Goal: Transaction & Acquisition: Purchase product/service

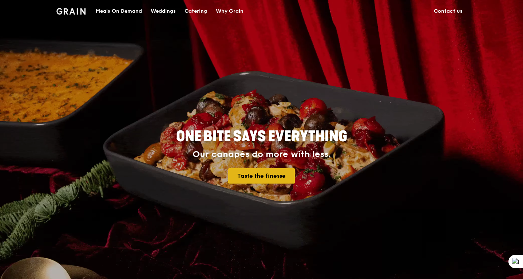
click at [249, 175] on link "Taste the finesse" at bounding box center [261, 175] width 67 height 15
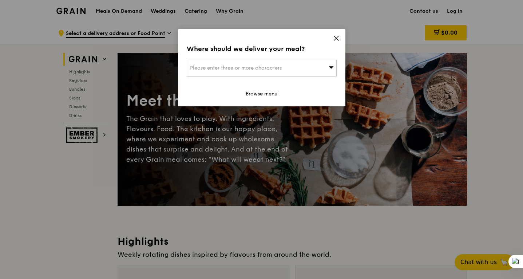
click at [268, 71] on span "Please enter three or more characters" at bounding box center [236, 68] width 92 height 6
click at [338, 38] on icon at bounding box center [336, 38] width 7 height 7
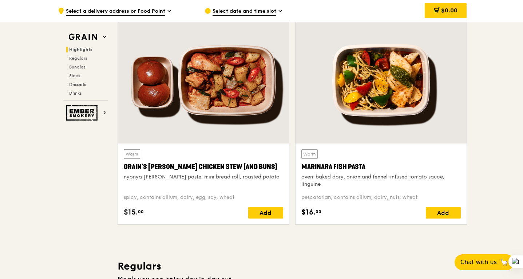
scroll to position [303, 0]
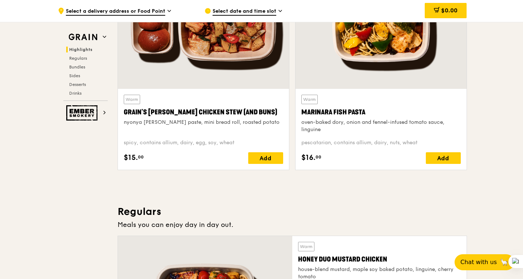
click at [260, 9] on span "Select date and time slot" at bounding box center [245, 12] width 64 height 8
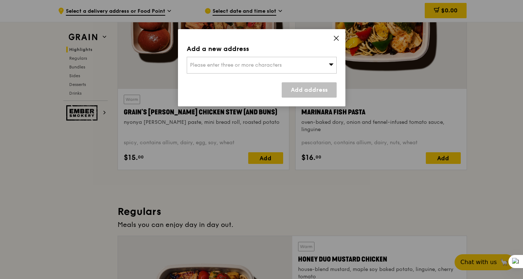
click at [338, 36] on icon at bounding box center [336, 38] width 7 height 7
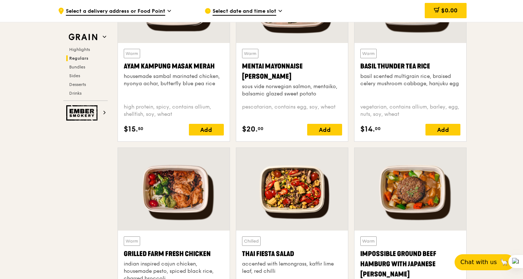
scroll to position [787, 0]
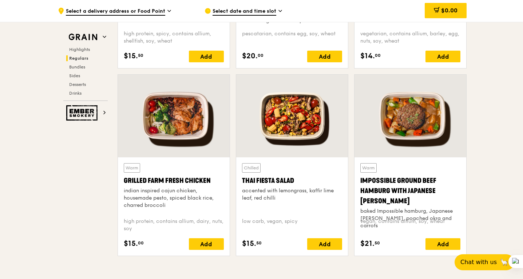
click at [318, 178] on div "Thai Fiesta Salad" at bounding box center [292, 181] width 100 height 10
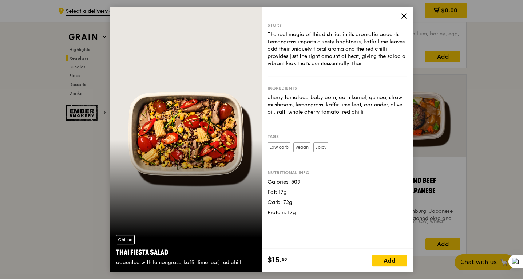
click at [406, 21] on span at bounding box center [404, 17] width 7 height 8
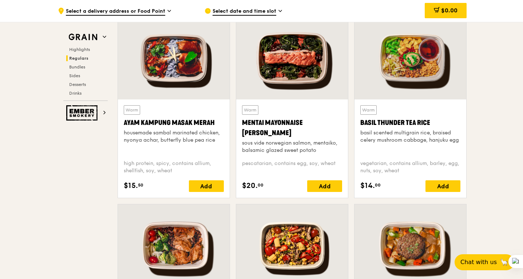
scroll to position [571, 0]
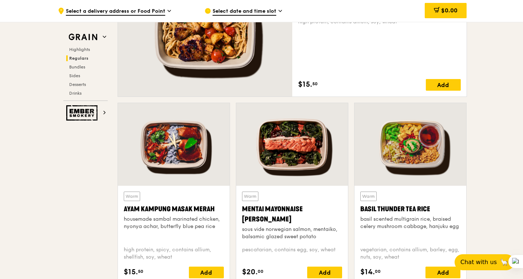
click at [396, 127] on div at bounding box center [411, 144] width 112 height 83
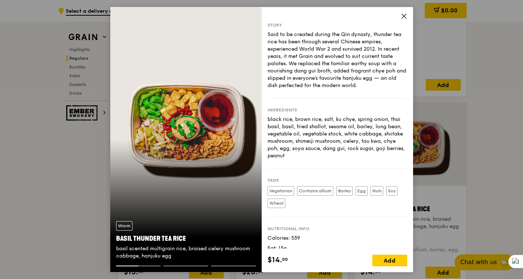
click at [402, 17] on icon at bounding box center [404, 16] width 4 height 4
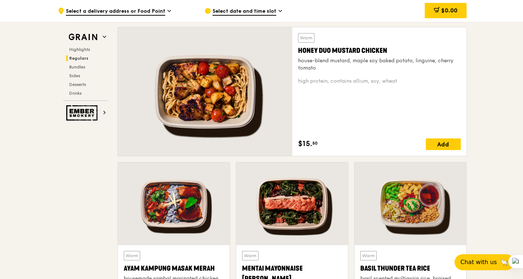
scroll to position [506, 0]
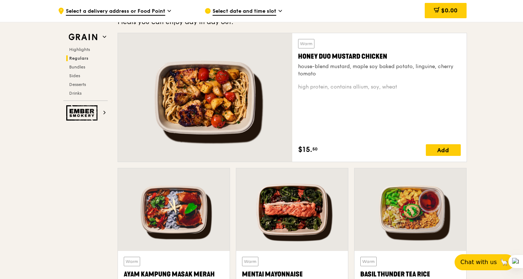
click at [382, 77] on div "house-blend mustard, maple soy baked potato, linguine, cherry tomato" at bounding box center [379, 70] width 163 height 15
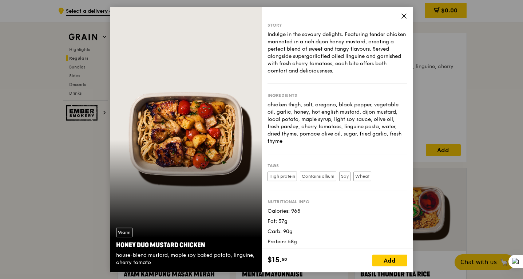
click at [403, 16] on icon at bounding box center [404, 16] width 7 height 7
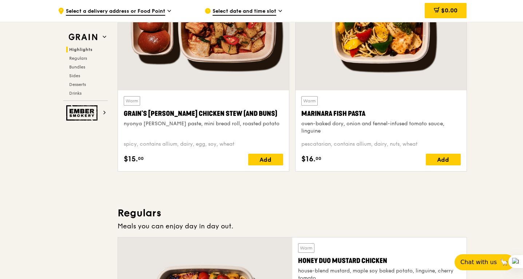
scroll to position [226, 0]
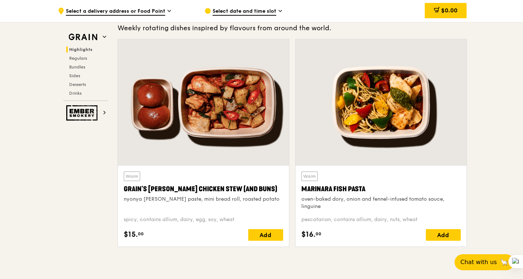
click at [349, 138] on div at bounding box center [381, 102] width 171 height 126
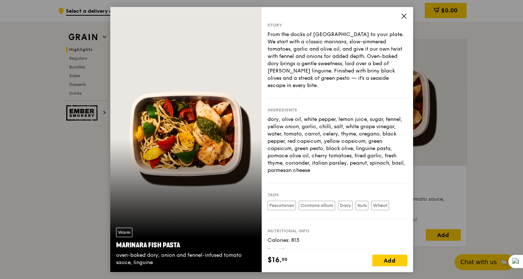
scroll to position [24, 0]
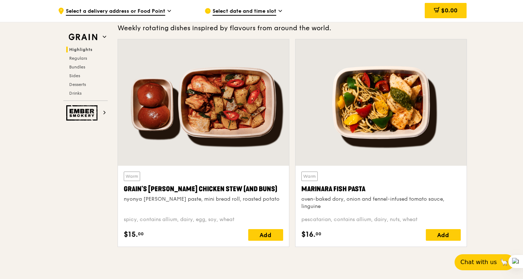
click at [206, 143] on div at bounding box center [203, 102] width 171 height 126
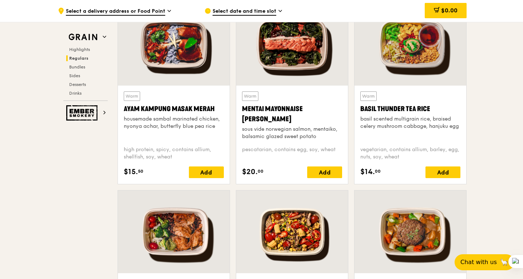
scroll to position [778, 0]
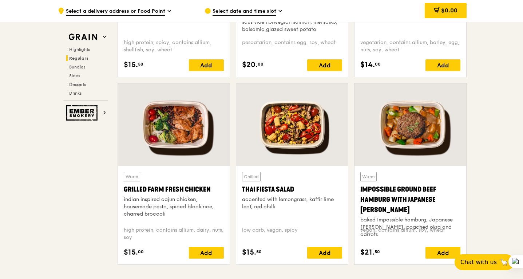
click at [396, 146] on div at bounding box center [411, 124] width 112 height 83
